Goal: Task Accomplishment & Management: Use online tool/utility

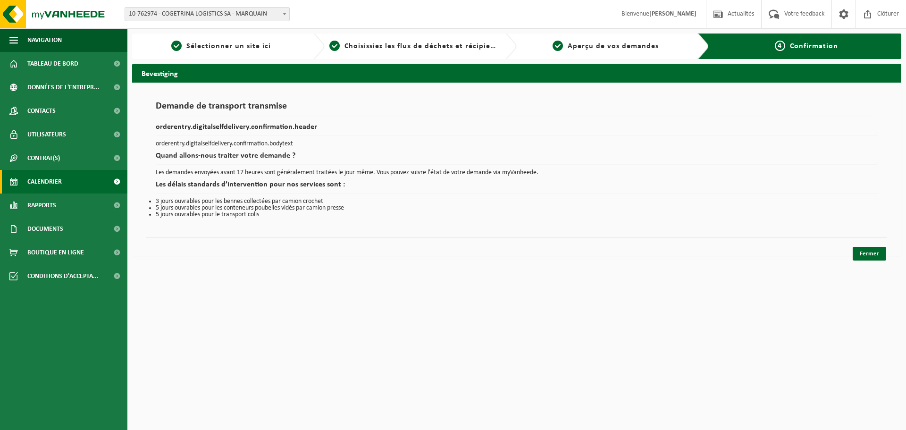
click at [56, 175] on span "Calendrier" at bounding box center [44, 182] width 34 height 24
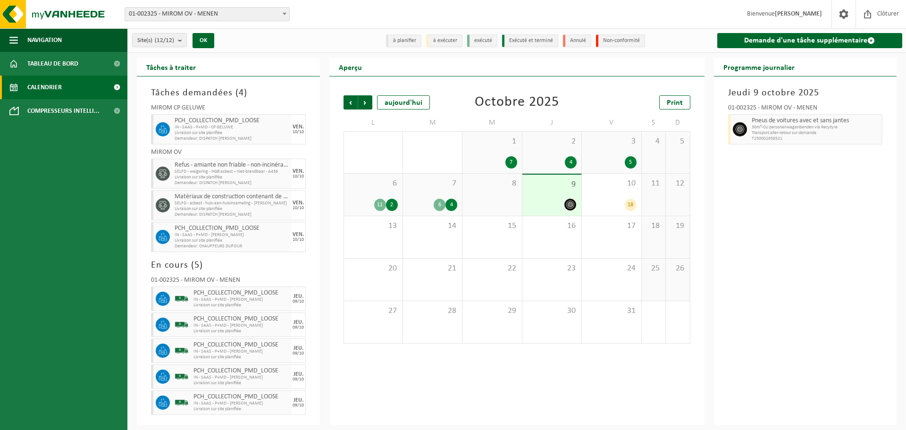
click at [250, 10] on span "01-002325 - MIROM OV - MENEN" at bounding box center [207, 14] width 164 height 13
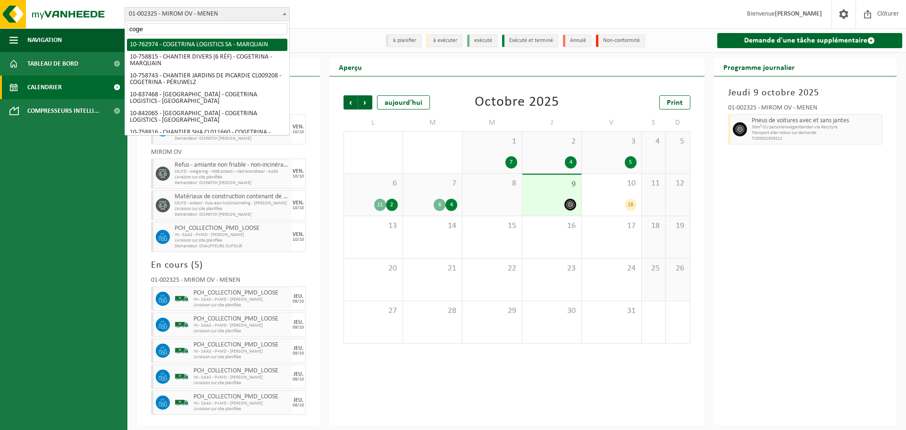
type input "coge"
select select "17600"
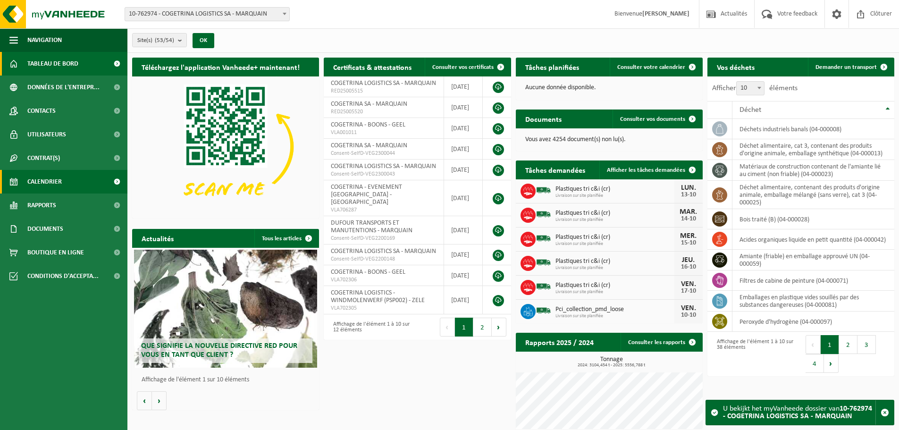
click at [36, 177] on span "Calendrier" at bounding box center [44, 182] width 34 height 24
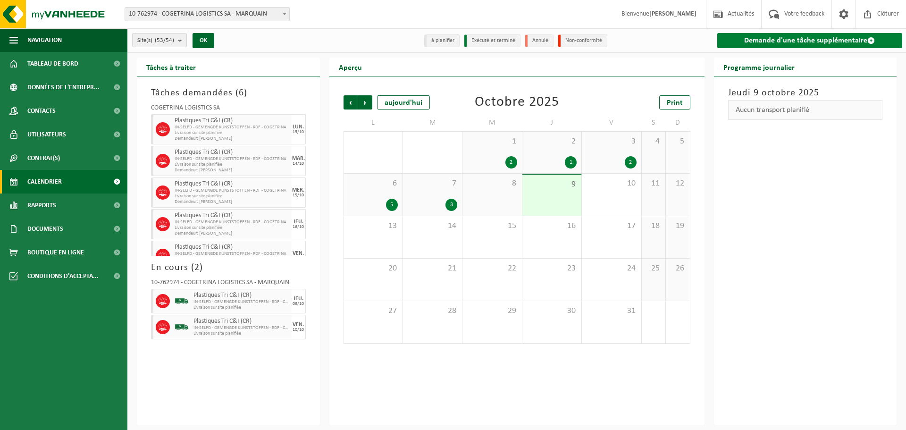
click at [757, 44] on link "Demande d'une tâche supplémentaire" at bounding box center [809, 40] width 185 height 15
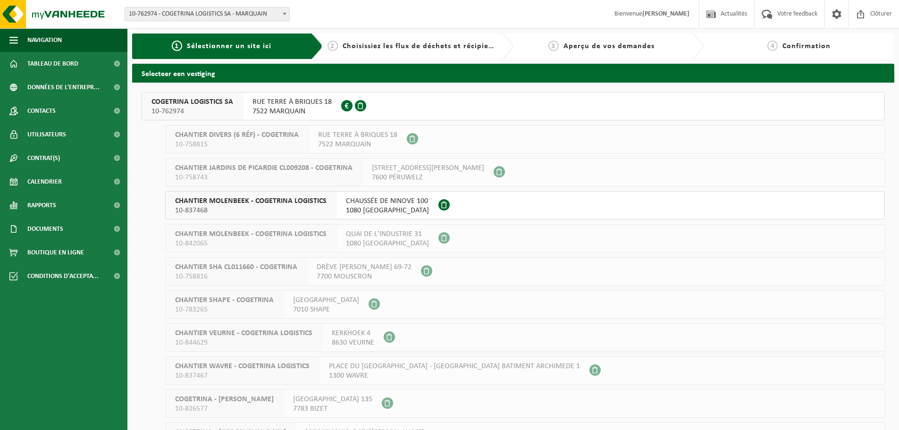
click at [216, 106] on span "COGETRINA LOGISTICS SA" at bounding box center [192, 101] width 82 height 9
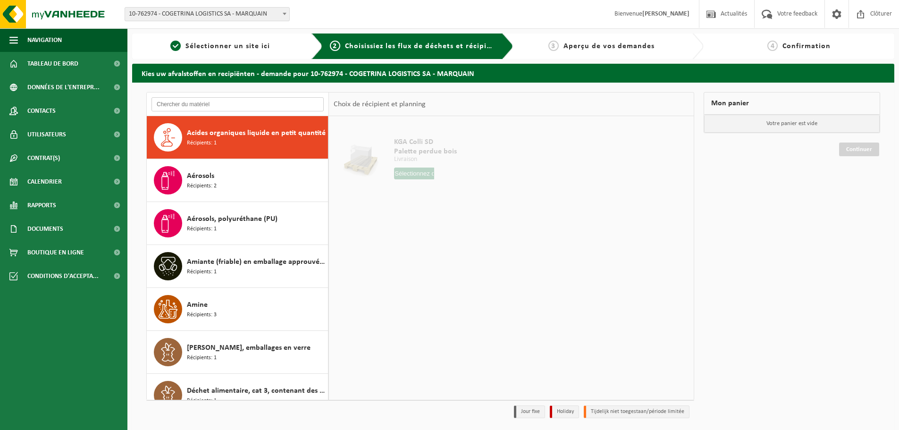
click at [216, 106] on input "text" at bounding box center [237, 104] width 172 height 14
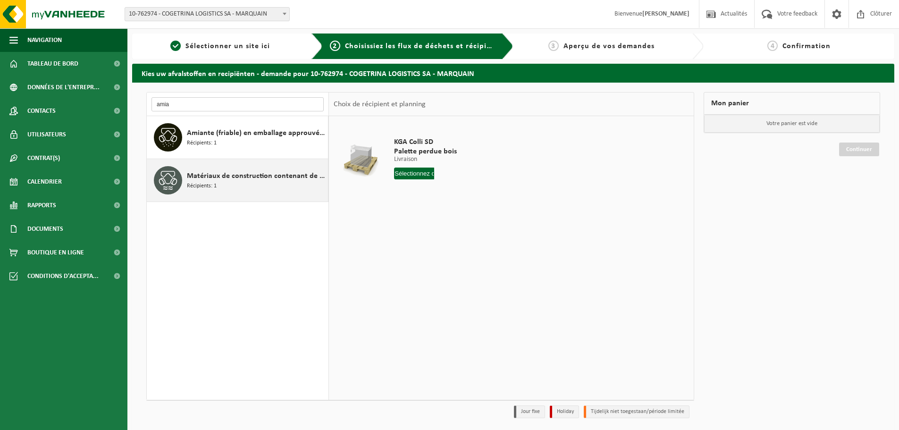
type input "amia"
click at [239, 174] on span "Matériaux de construction contenant de l'amiante lié au ciment (non friable)" at bounding box center [256, 175] width 139 height 11
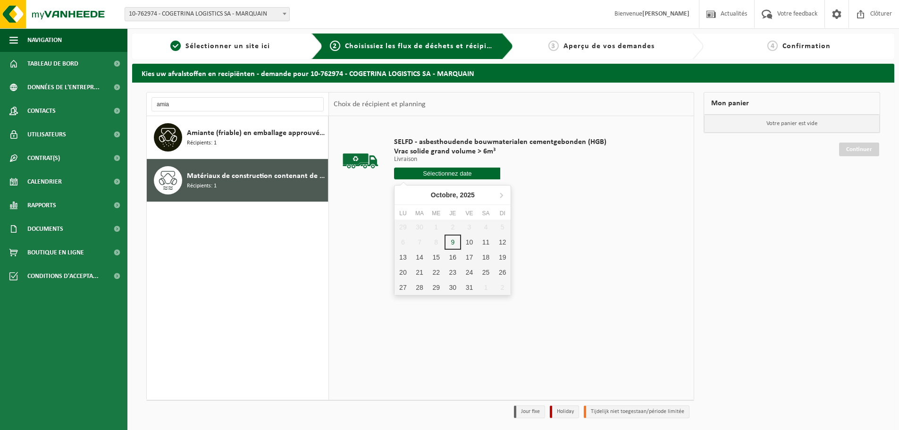
click at [427, 175] on input "text" at bounding box center [447, 173] width 106 height 12
click at [462, 244] on div "10" at bounding box center [469, 241] width 17 height 15
type input "à partir de 2025-10-10"
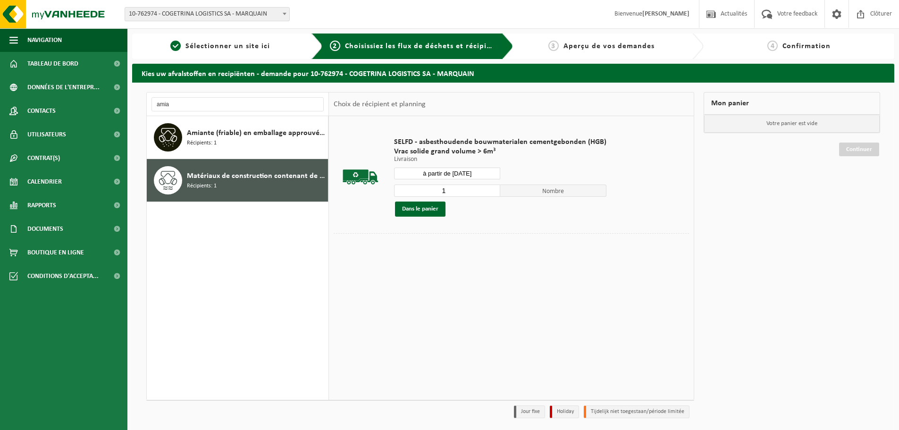
click at [491, 186] on input "1" at bounding box center [447, 190] width 106 height 12
type input "2"
click at [490, 190] on input "2" at bounding box center [447, 190] width 106 height 12
click at [434, 209] on button "Dans le panier" at bounding box center [420, 208] width 50 height 15
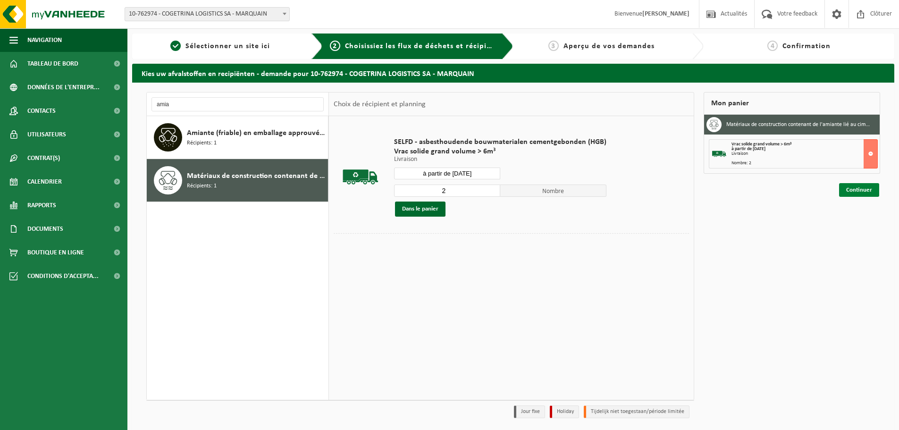
click at [865, 187] on link "Continuer" at bounding box center [859, 190] width 40 height 14
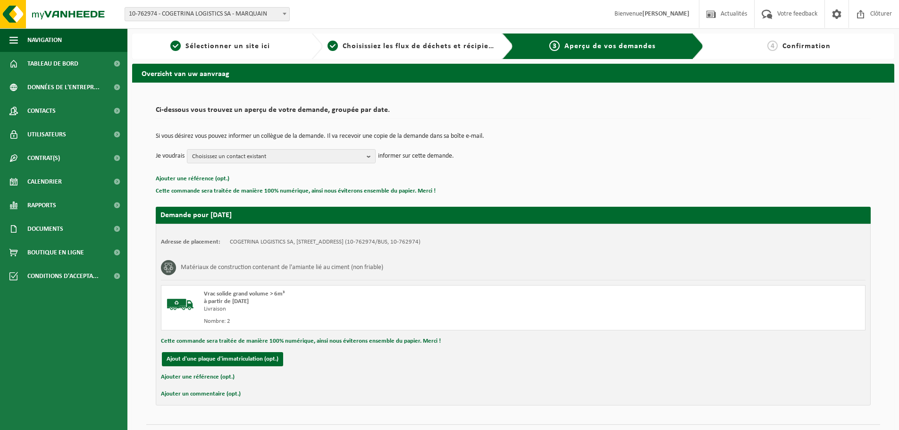
scroll to position [23, 0]
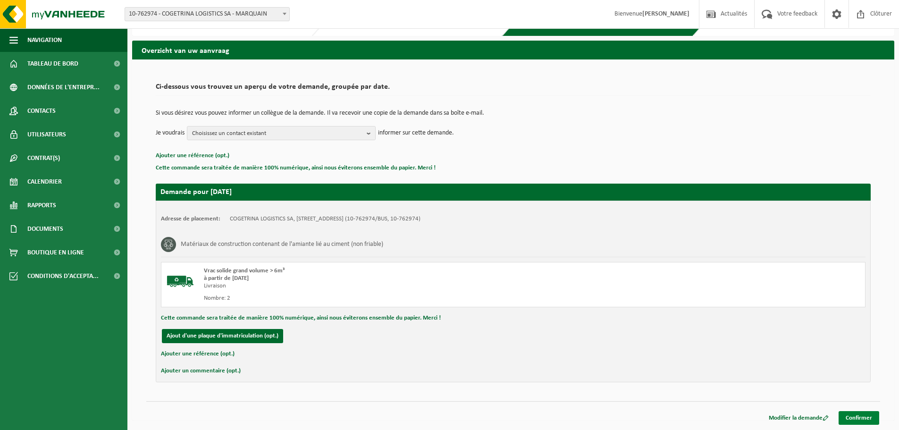
click at [861, 419] on link "Confirmer" at bounding box center [858, 418] width 41 height 14
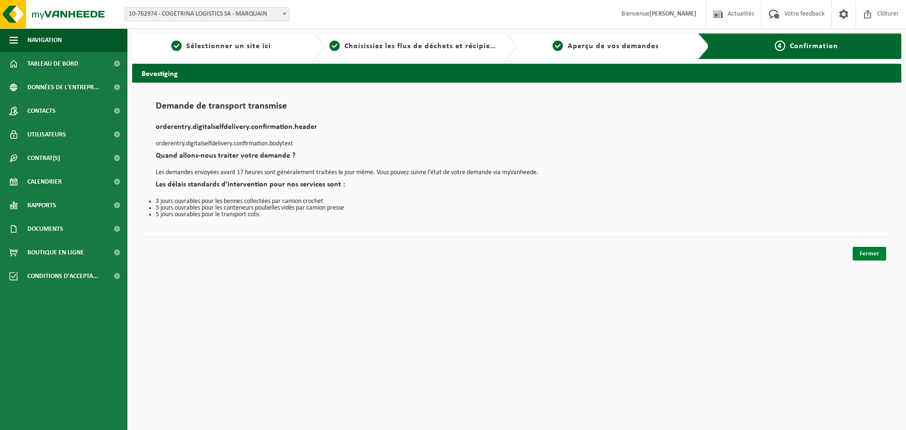
click at [866, 254] on link "Fermer" at bounding box center [868, 254] width 33 height 14
